Goal: Task Accomplishment & Management: Complete application form

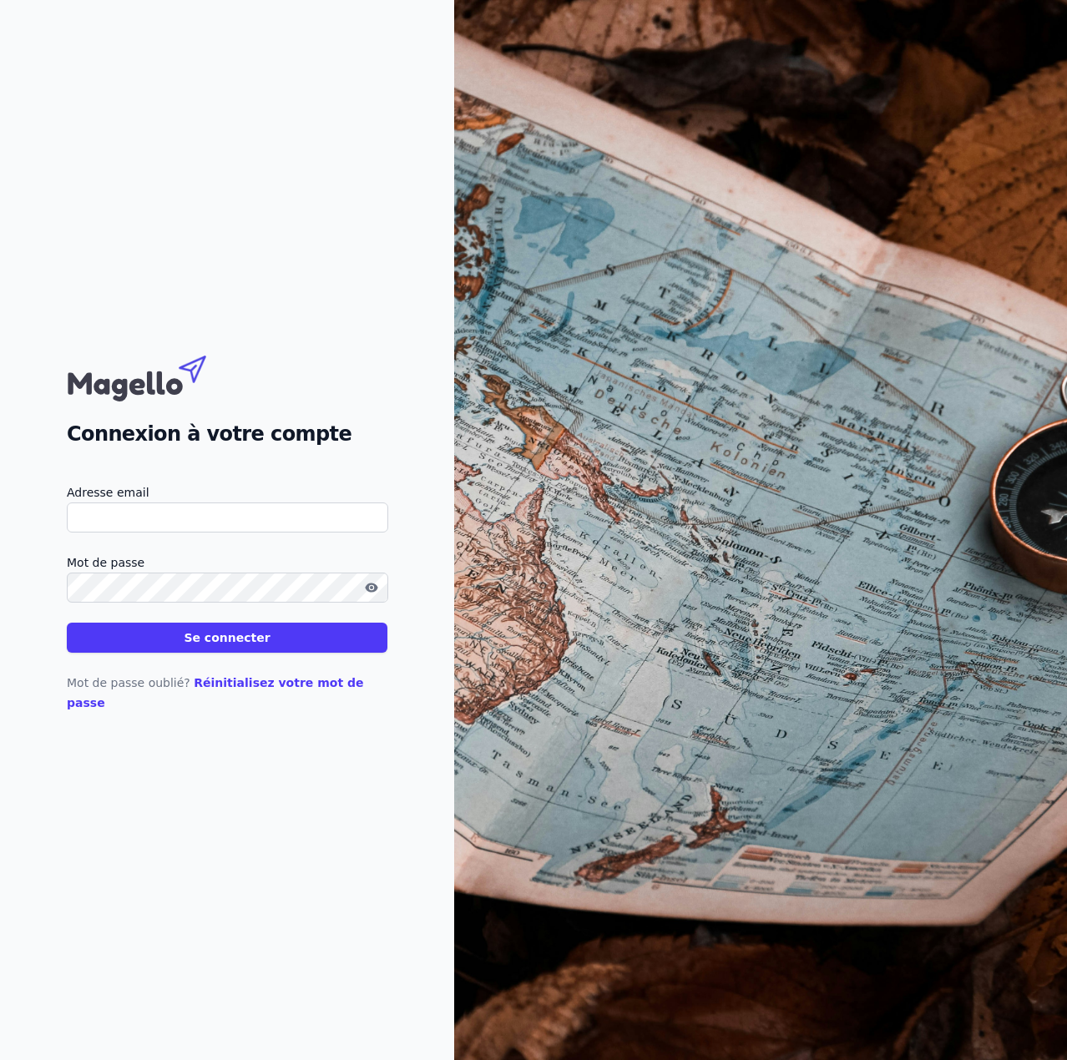
click at [255, 694] on link "Réinitialisez votre mot de passe" at bounding box center [215, 692] width 297 height 33
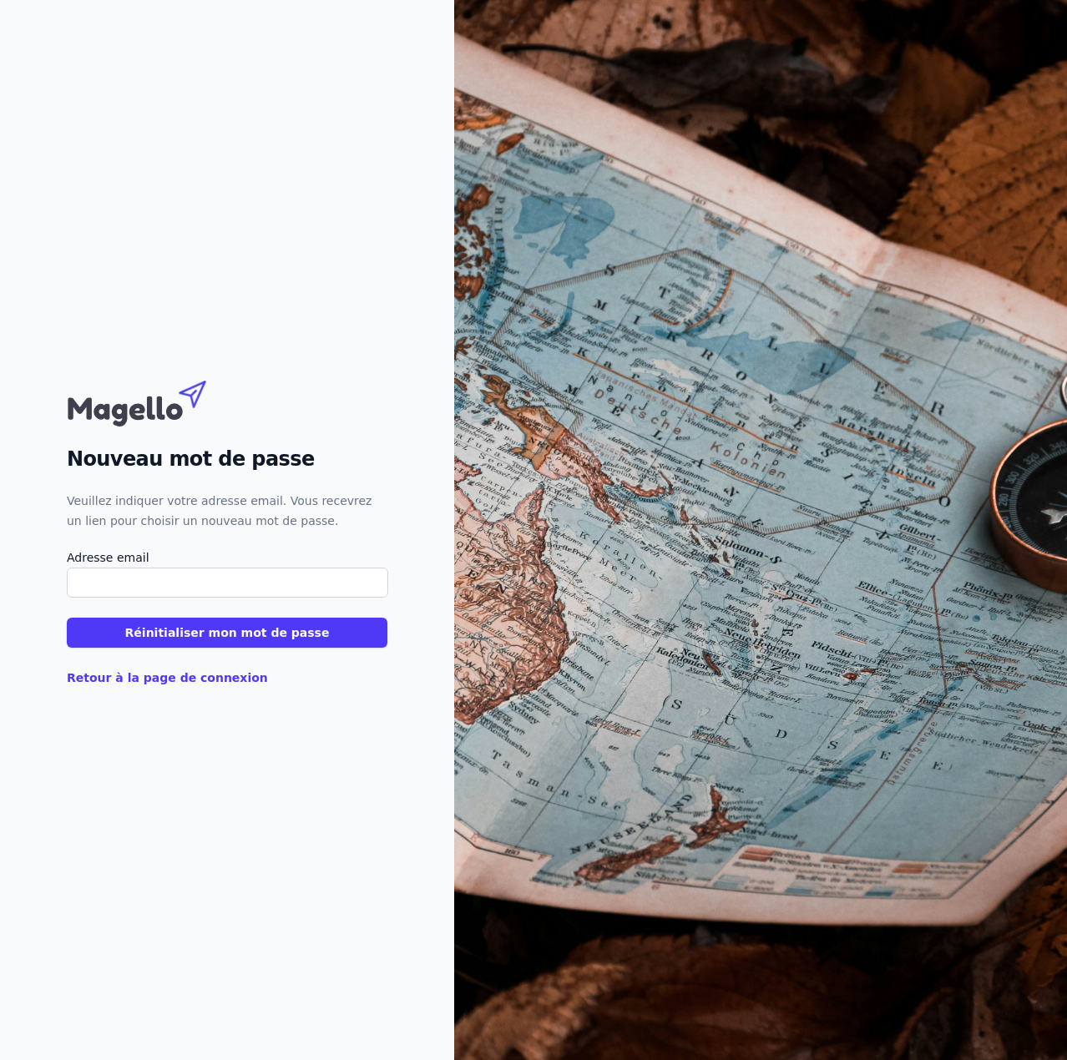
drag, startPoint x: 108, startPoint y: 579, endPoint x: 129, endPoint y: 589, distance: 23.9
click at [108, 579] on input "Adresse email" at bounding box center [227, 583] width 321 height 30
paste input "ano@fiduciairelemaire.be"
type input "ano@fiduciairelemaire.be"
click at [147, 637] on button "Réinitialiser mon mot de passe" at bounding box center [227, 633] width 321 height 30
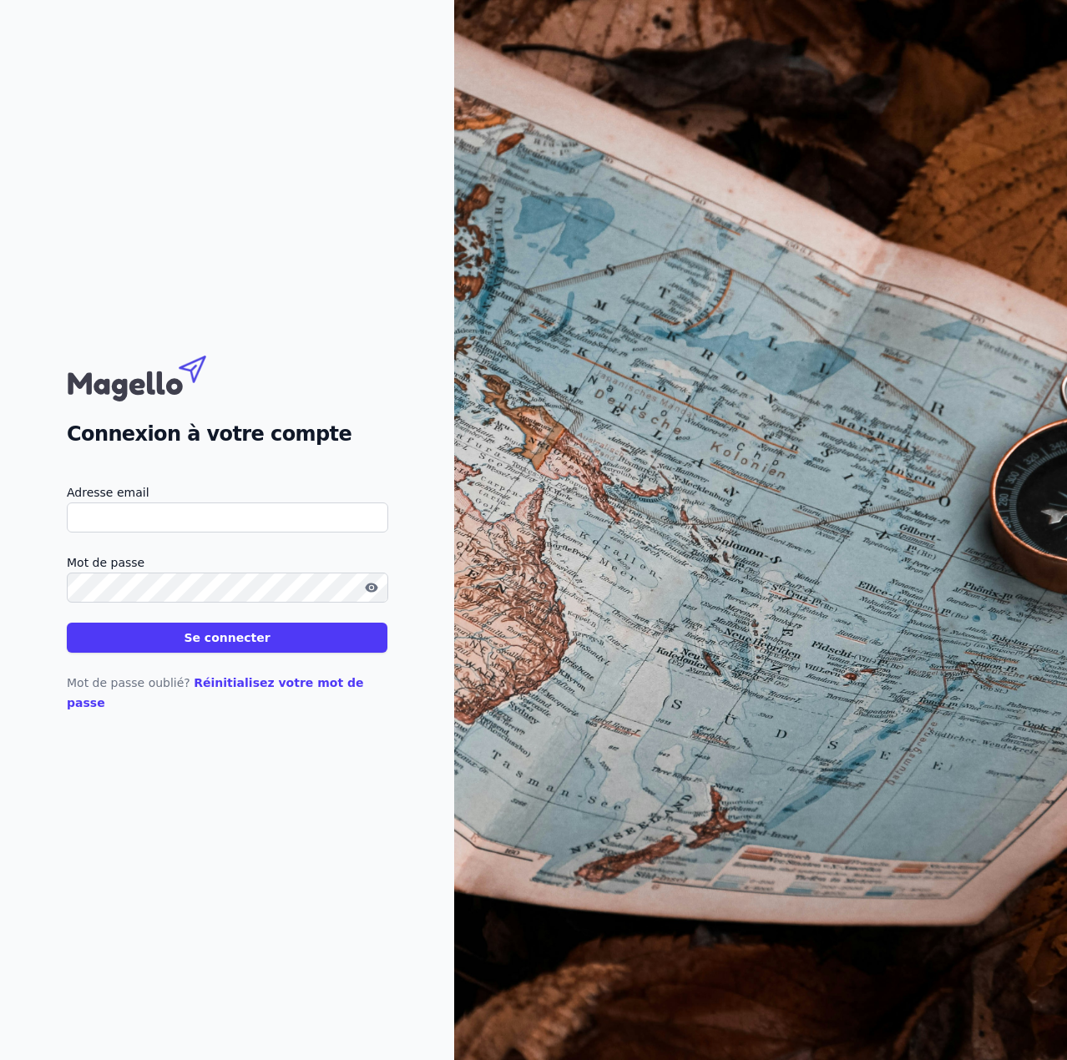
click at [231, 678] on div "Mot de passe oublié? Réinitialisez votre mot de passe" at bounding box center [227, 683] width 321 height 60
click at [235, 686] on link "Réinitialisez votre mot de passe" at bounding box center [215, 692] width 297 height 33
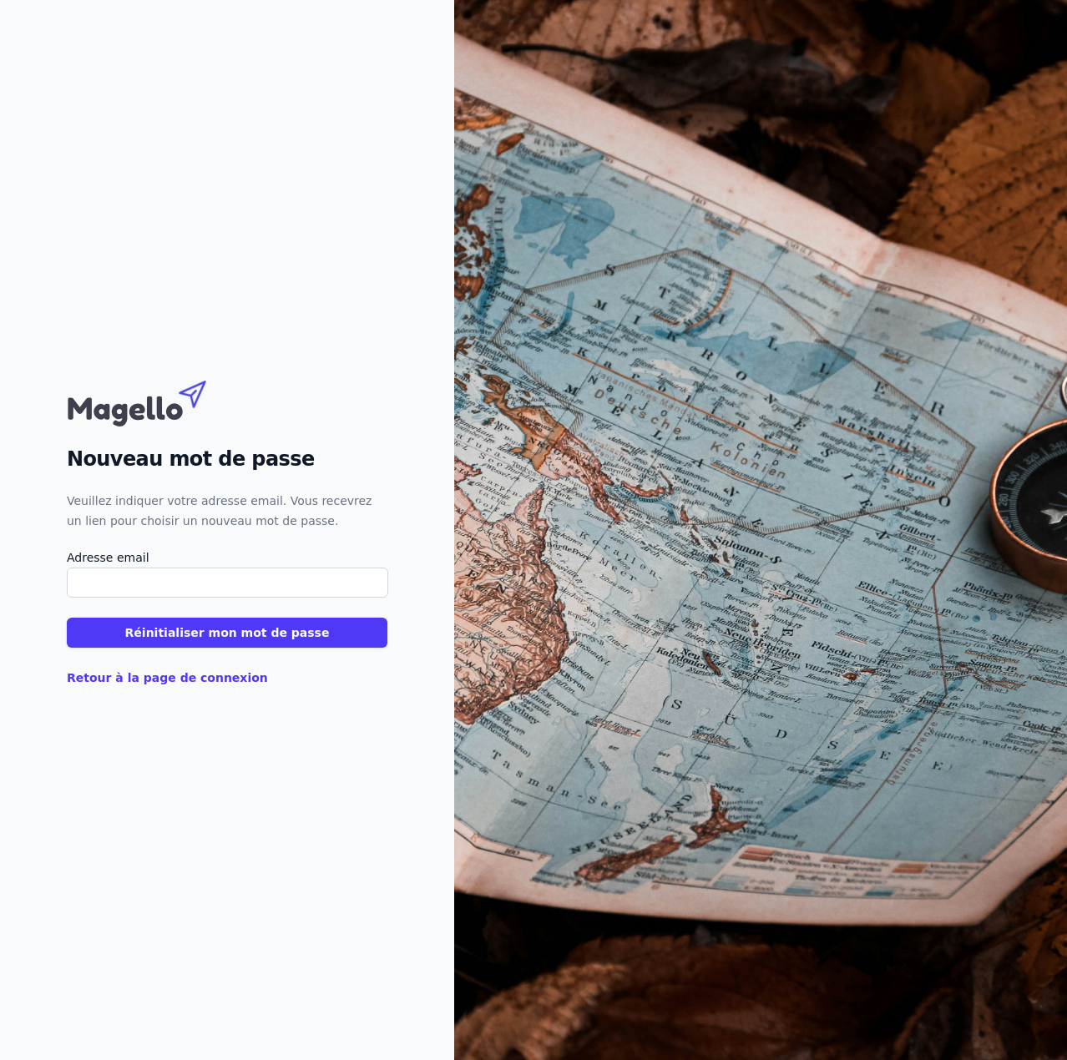
click at [200, 584] on input "Adresse email" at bounding box center [227, 583] width 321 height 30
paste input "sri@fiduciairelemaire.be"
drag, startPoint x: 89, startPoint y: 580, endPoint x: 23, endPoint y: 588, distance: 67.2
click at [23, 588] on div "Nouveau mot de passe Veuillez indiquer votre adresse email. Vous recevrez un li…" at bounding box center [227, 530] width 454 height 1060
type input "sri@fiduciairelemaire.be"
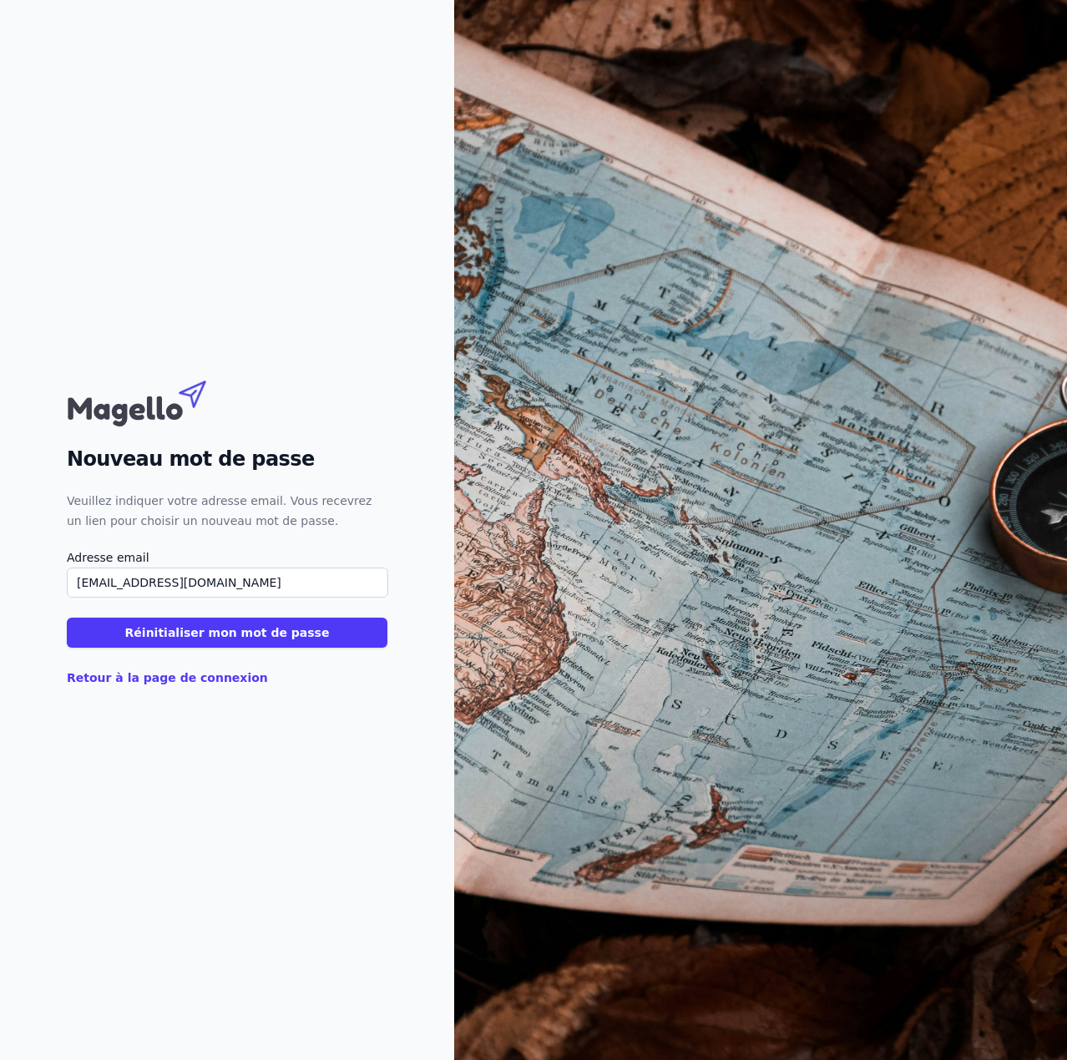
click at [67, 618] on button "Réinitialiser mon mot de passe" at bounding box center [227, 633] width 321 height 30
click at [169, 569] on div "Adresse email" at bounding box center [227, 573] width 321 height 50
click at [175, 583] on input "Adresse email" at bounding box center [227, 583] width 321 height 30
paste input "sde@fiduciairelemaire.be"
type input "sde@fiduciairelemaire.be"
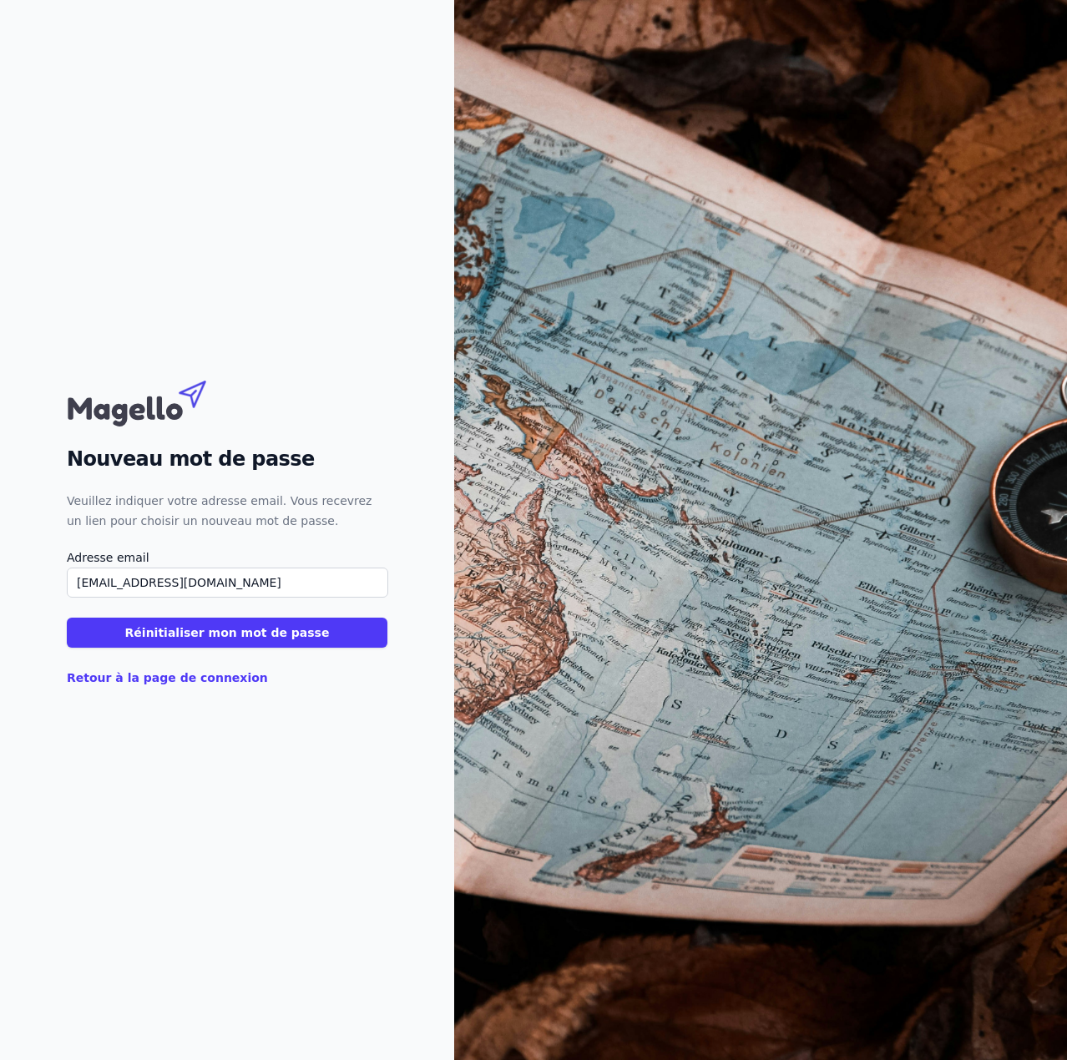
click at [215, 637] on button "Réinitialiser mon mot de passe" at bounding box center [227, 633] width 321 height 30
drag, startPoint x: 78, startPoint y: 588, endPoint x: 115, endPoint y: 599, distance: 39.3
click at [78, 588] on input "Adresse email" at bounding box center [227, 583] width 321 height 30
paste input "sde@fiduciairelemaire.be"
type input "sde@fiduciairelemaire.be"
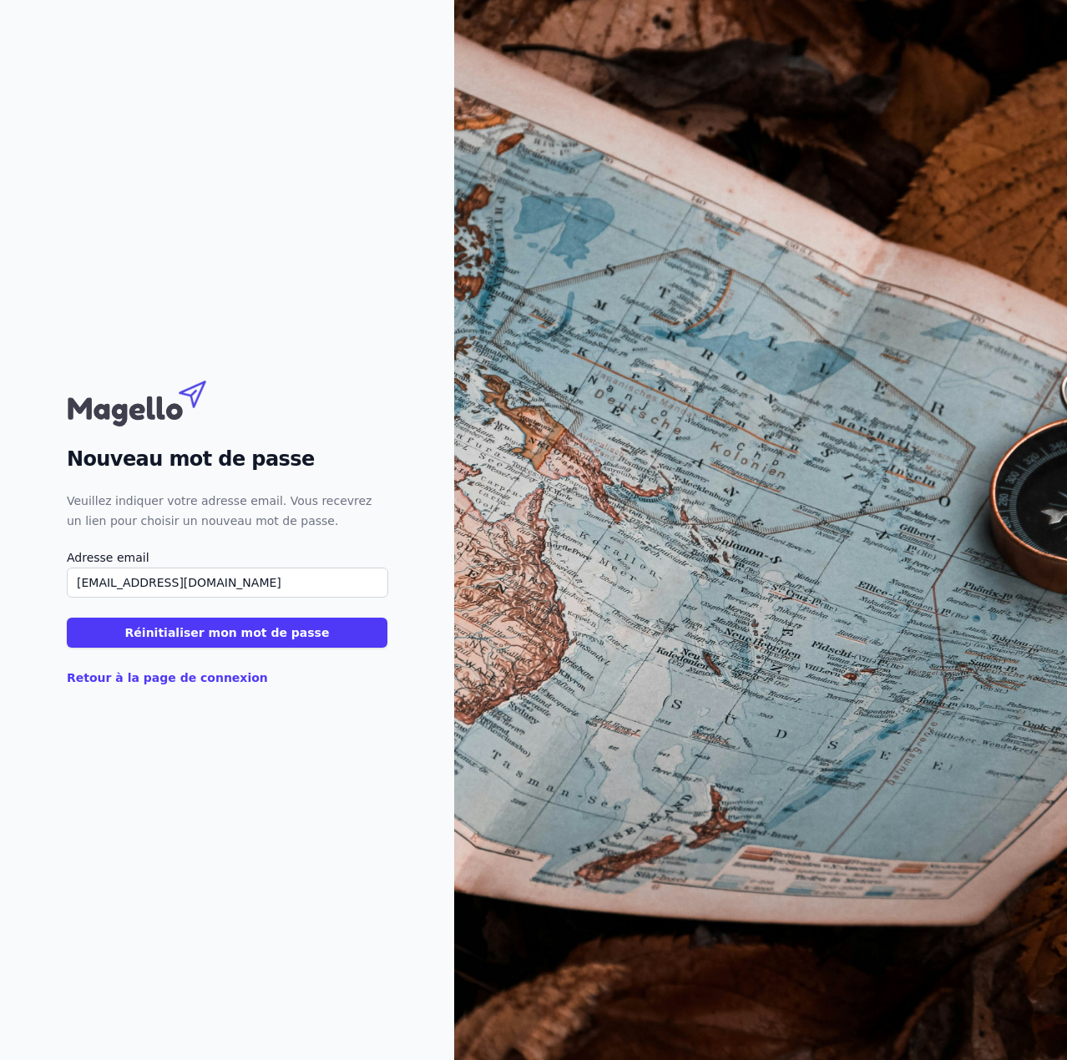
click at [130, 620] on button "Réinitialiser mon mot de passe" at bounding box center [227, 633] width 321 height 30
click at [133, 575] on input "Adresse email" at bounding box center [227, 583] width 321 height 30
paste input "[EMAIL_ADDRESS][DOMAIN_NAME]"
type input "[EMAIL_ADDRESS][DOMAIN_NAME]"
click at [150, 626] on button "Réinitialiser mon mot de passe" at bounding box center [227, 633] width 321 height 30
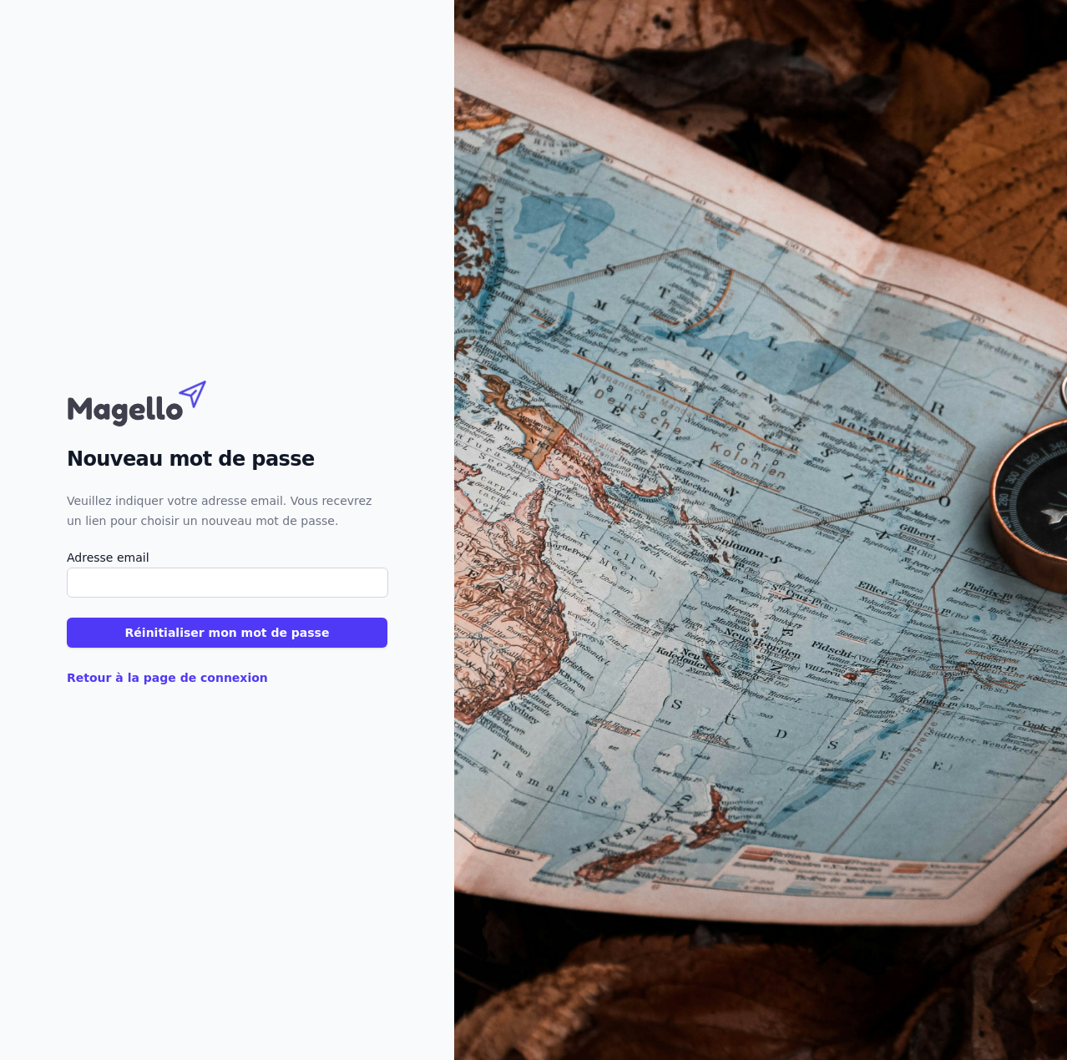
paste input "abr@fiduciairelemaire.be"
type input "abr@fiduciairelemaire.be"
click at [170, 639] on button "Réinitialiser mon mot de passe" at bounding box center [227, 633] width 321 height 30
paste input "[EMAIL_ADDRESS][DOMAIN_NAME]"
type input "[EMAIL_ADDRESS][DOMAIN_NAME]"
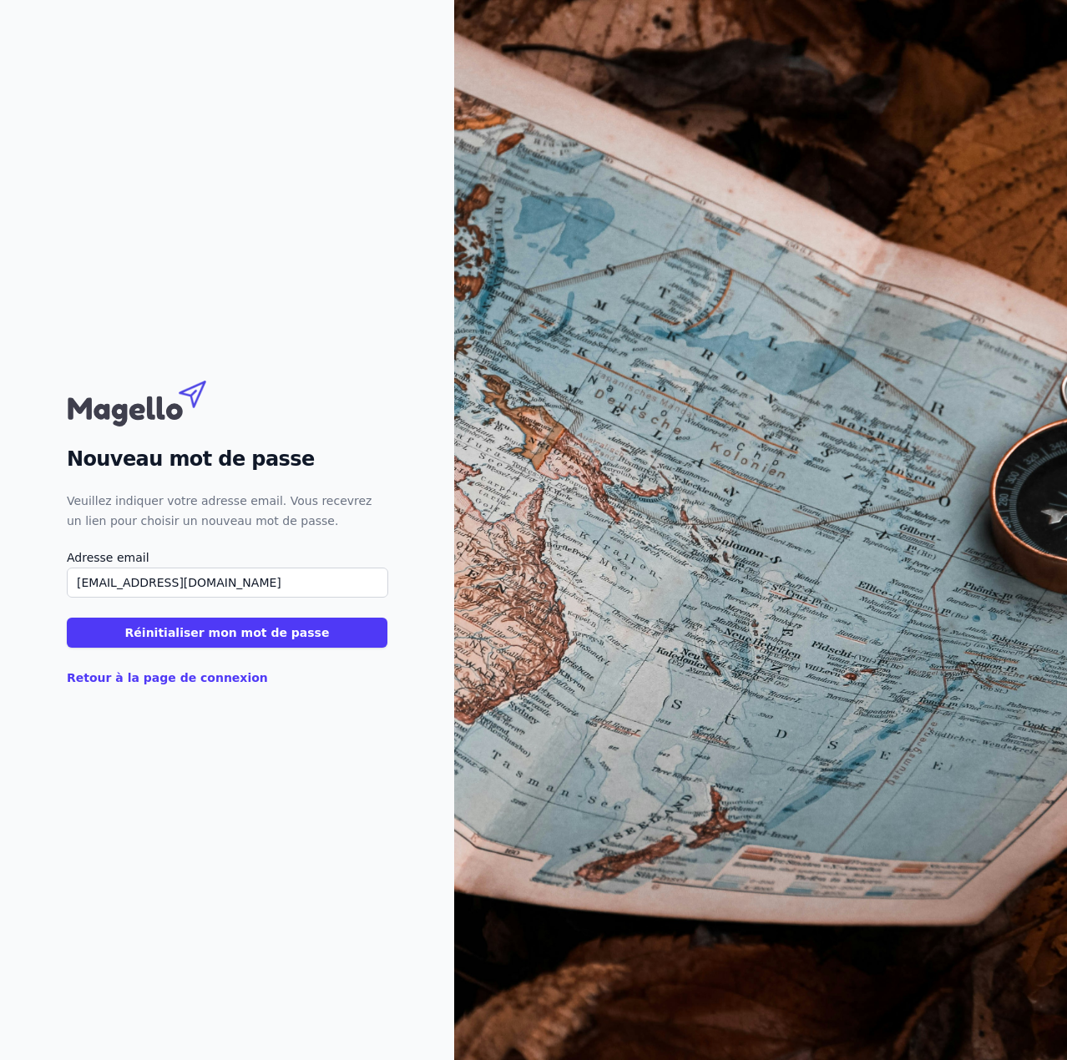
click at [235, 641] on button "Réinitialiser mon mot de passe" at bounding box center [227, 633] width 321 height 30
